Goal: Task Accomplishment & Management: Use online tool/utility

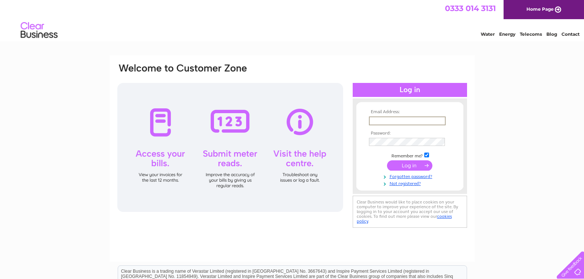
click at [395, 120] on input "text" at bounding box center [407, 121] width 77 height 9
type input "carmyc61@gmail.com"
click at [407, 165] on input "submit" at bounding box center [409, 165] width 45 height 10
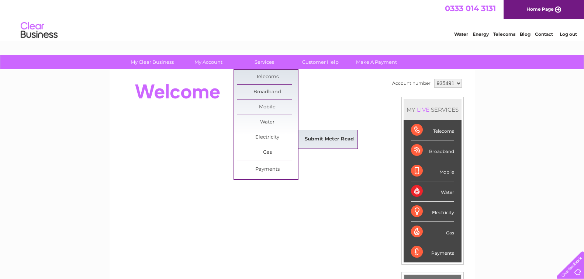
click at [331, 141] on link "Submit Meter Read" at bounding box center [329, 139] width 61 height 15
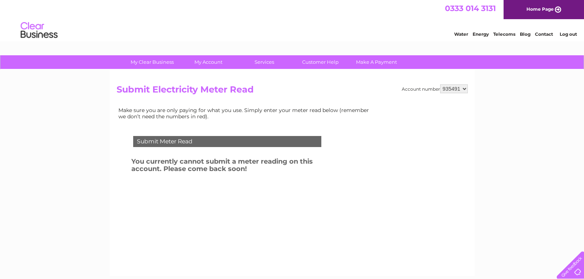
click at [190, 141] on div "Submit Meter Read" at bounding box center [227, 141] width 188 height 11
click at [197, 140] on div "Submit Meter Read" at bounding box center [227, 141] width 188 height 11
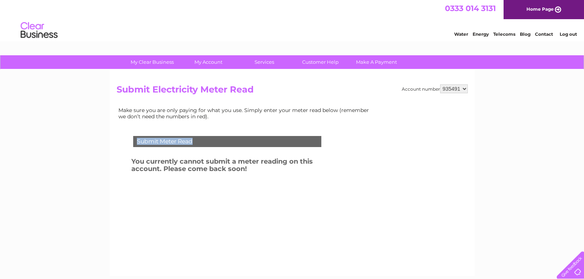
click at [197, 140] on div "Submit Meter Read" at bounding box center [227, 141] width 188 height 11
click at [234, 221] on div "Submit Meter Read You currently cannot submit a meter reading on this account. …" at bounding box center [229, 177] width 224 height 96
click at [465, 90] on select "935491" at bounding box center [454, 88] width 28 height 9
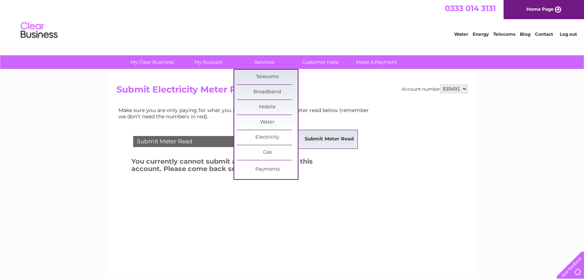
click at [324, 140] on link "Submit Meter Read" at bounding box center [329, 139] width 61 height 15
